Goal: Information Seeking & Learning: Learn about a topic

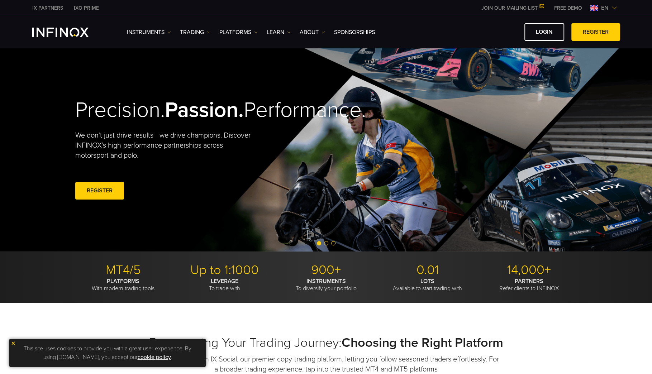
click at [314, 33] on link "ABOUT" at bounding box center [312, 32] width 25 height 9
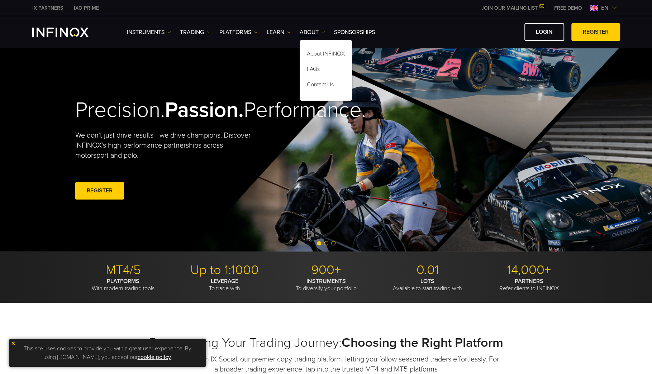
click at [485, 84] on div "Precision. Passion. Performance. We don't just drive results—we drive champions…" at bounding box center [326, 150] width 516 height 204
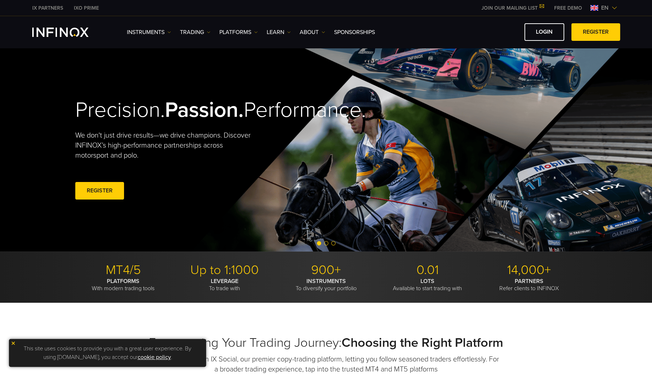
click at [609, 5] on span "en" at bounding box center [604, 8] width 13 height 9
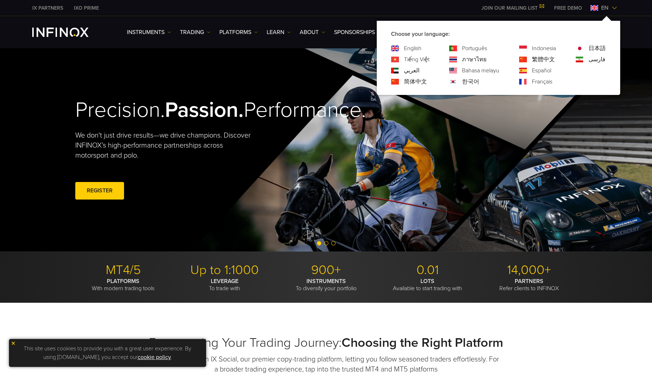
click at [610, 6] on span "en" at bounding box center [604, 8] width 13 height 9
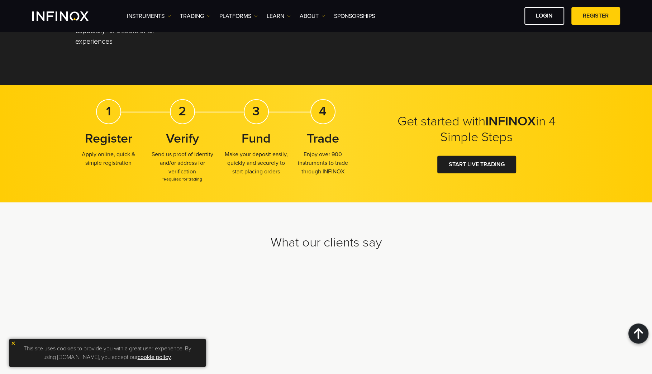
scroll to position [2155, 0]
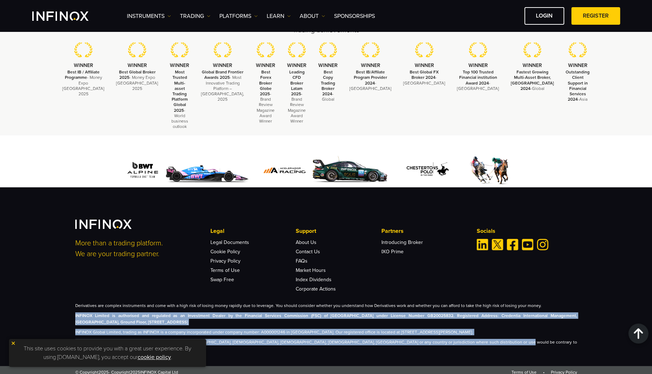
drag, startPoint x: 478, startPoint y: 350, endPoint x: 81, endPoint y: 311, distance: 398.8
click at [81, 312] on div "More than a trading platform. We are your trading partner. Legal Legal Document…" at bounding box center [326, 276] width 652 height 179
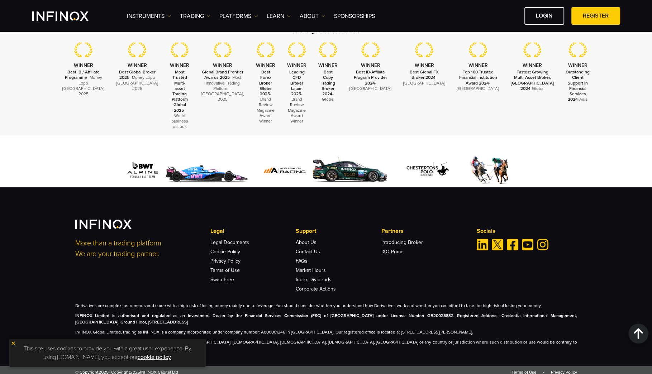
click at [83, 309] on p "Derivatives are complex instruments and come with a high risk of losing money r…" at bounding box center [326, 305] width 502 height 6
